Goal: Task Accomplishment & Management: Manage account settings

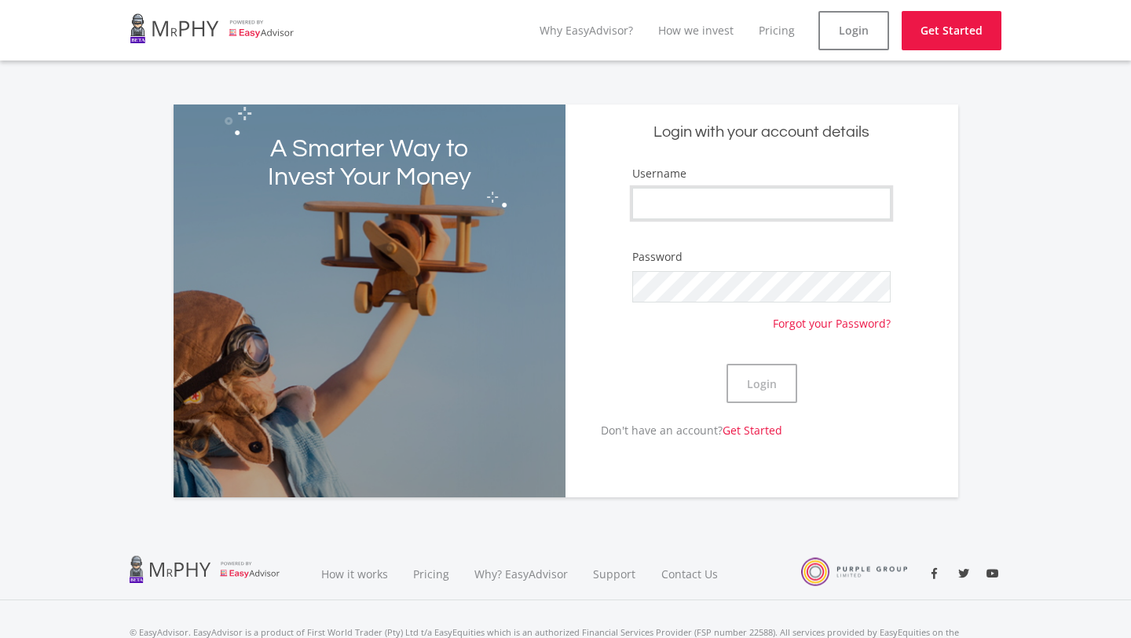
click at [786, 211] on input "Username" at bounding box center [761, 203] width 258 height 31
type input "emma_cutts03"
click at [834, 316] on link "Forgot your Password?" at bounding box center [832, 316] width 118 height 29
click at [765, 380] on button "Login" at bounding box center [761, 383] width 71 height 39
click at [696, 202] on input "Username" at bounding box center [761, 203] width 258 height 31
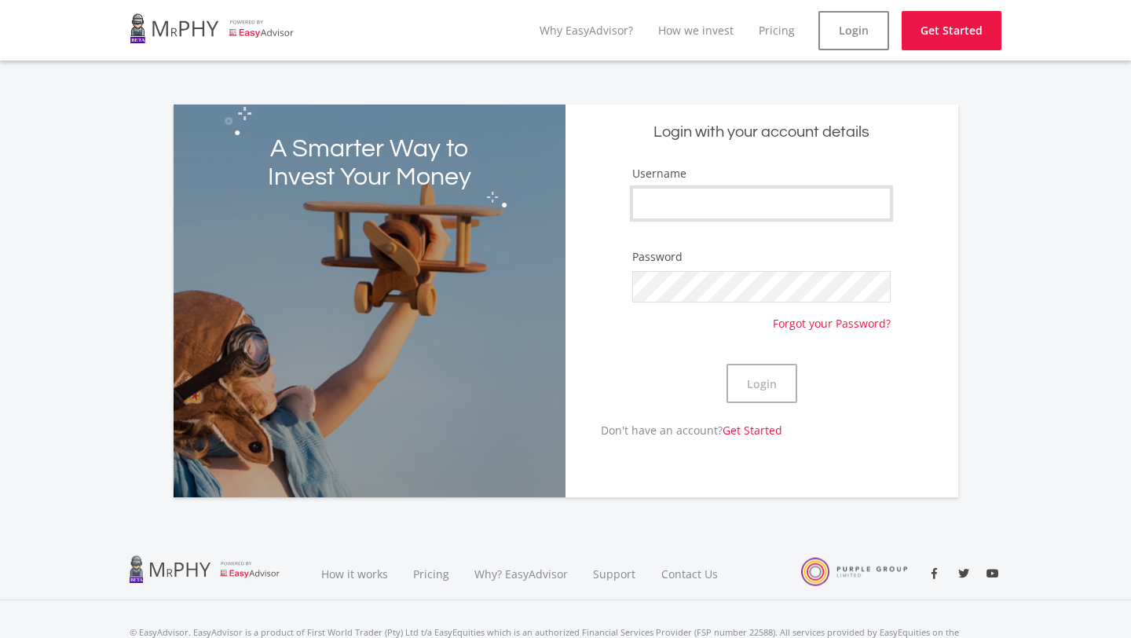
type input "emma_cutts03"
click at [757, 388] on button "Login" at bounding box center [761, 383] width 71 height 39
